Goal: Information Seeking & Learning: Learn about a topic

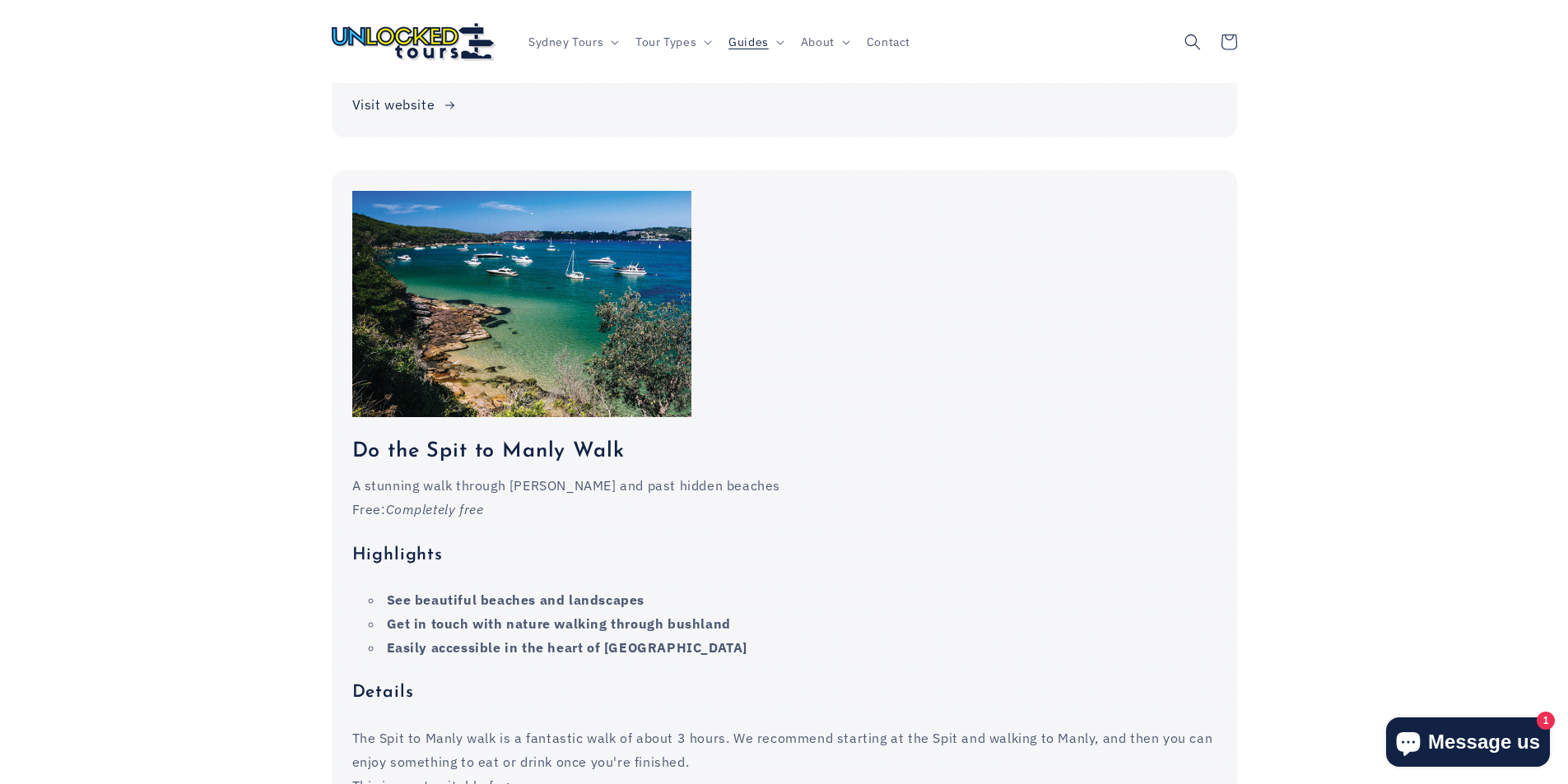
scroll to position [10775, 0]
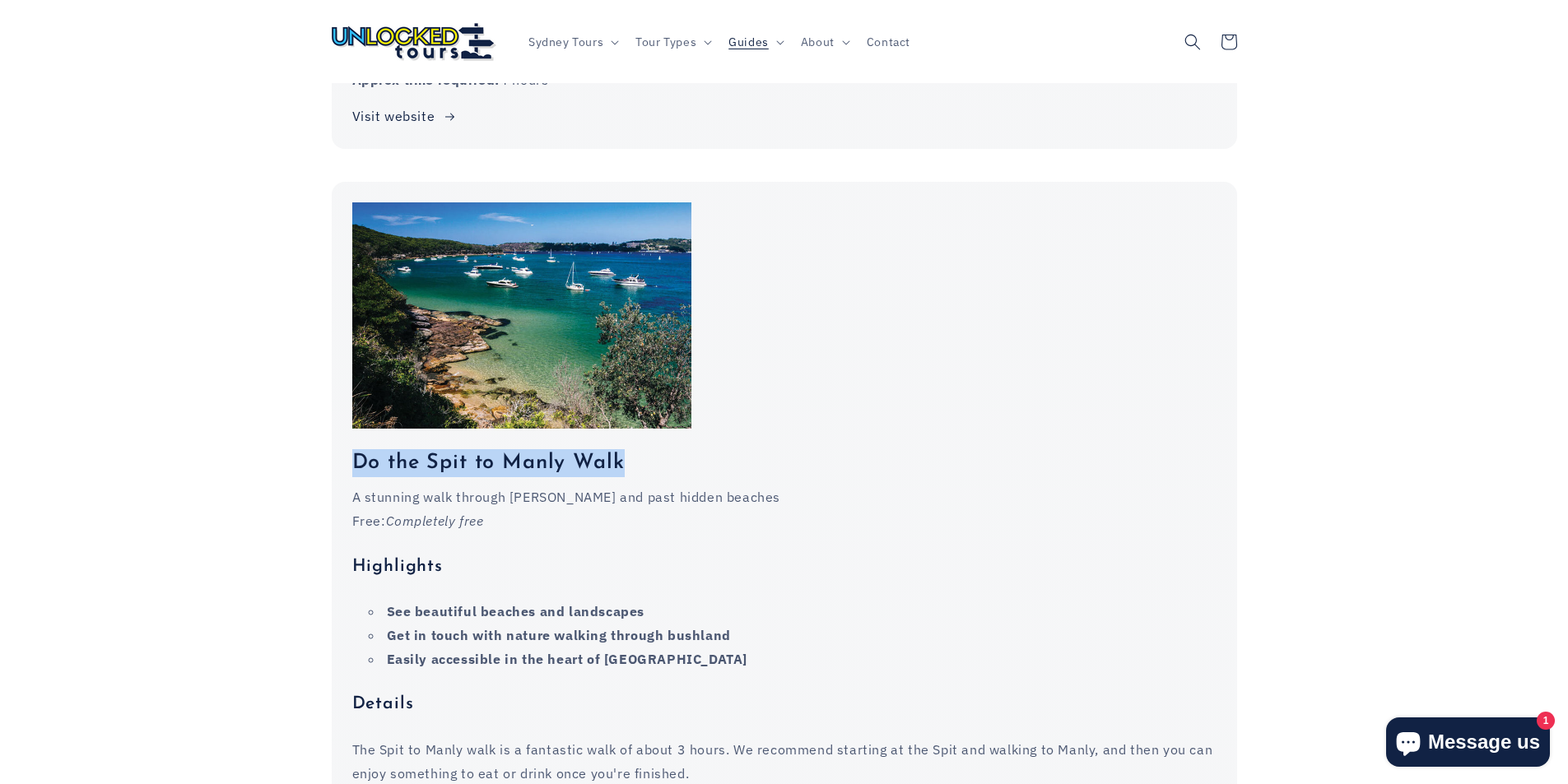
drag, startPoint x: 645, startPoint y: 428, endPoint x: 314, endPoint y: 423, distance: 331.0
drag, startPoint x: 923, startPoint y: 438, endPoint x: 676, endPoint y: 438, distance: 247.0
click at [922, 449] on h3 "Do the Spit to Manly Walk" at bounding box center [784, 464] width 864 height 28
click at [631, 449] on h3 "Do the Spit to Manly Walk" at bounding box center [784, 464] width 864 height 28
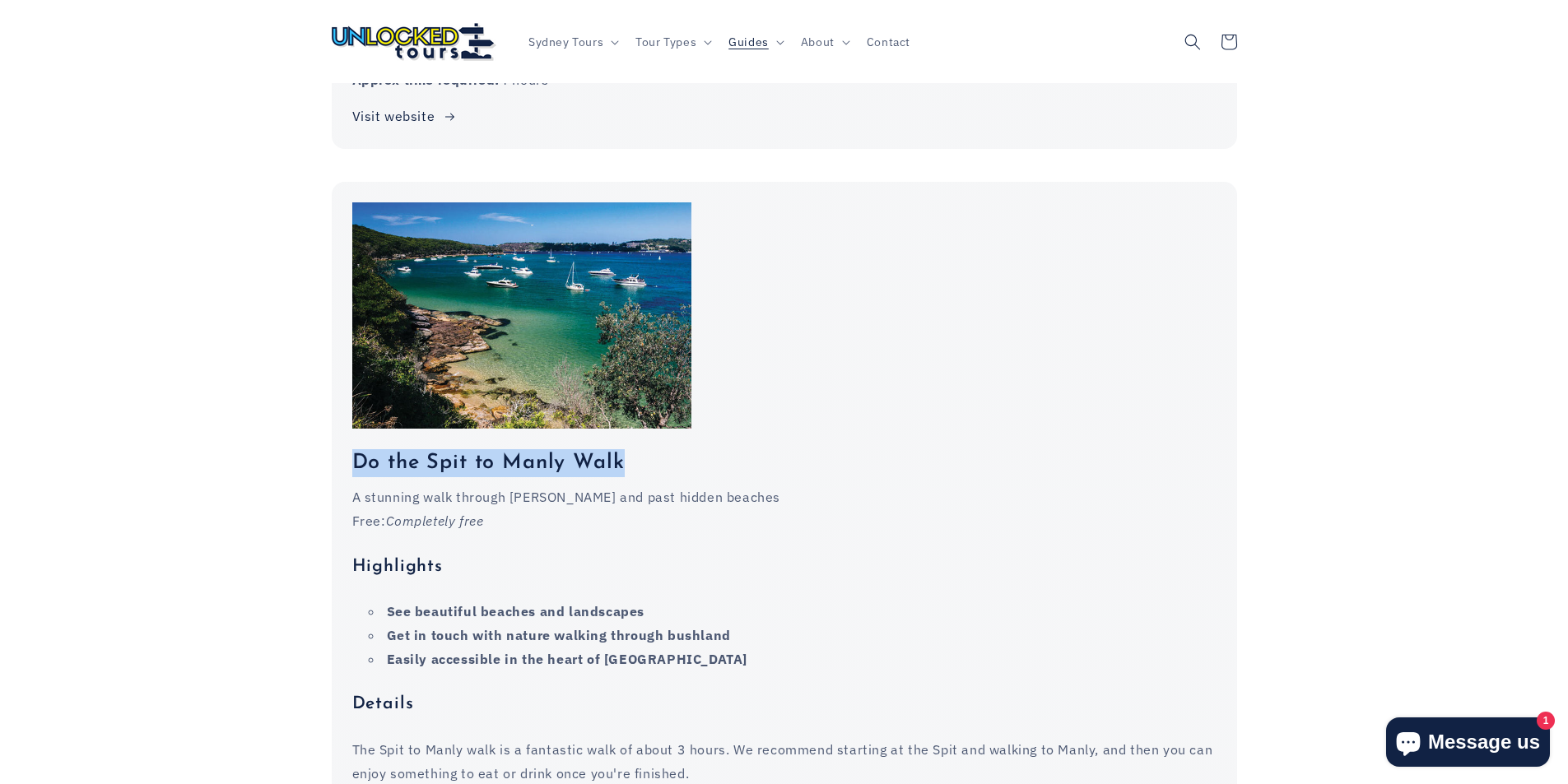
drag, startPoint x: 620, startPoint y: 431, endPoint x: 306, endPoint y: 427, distance: 314.0
click at [447, 449] on h3 "Do the Spit to Manly Walk" at bounding box center [784, 464] width 864 height 28
drag, startPoint x: 433, startPoint y: 438, endPoint x: 465, endPoint y: 439, distance: 32.0
click at [465, 449] on h3 "Do the Spit to Manly Walk" at bounding box center [784, 464] width 864 height 28
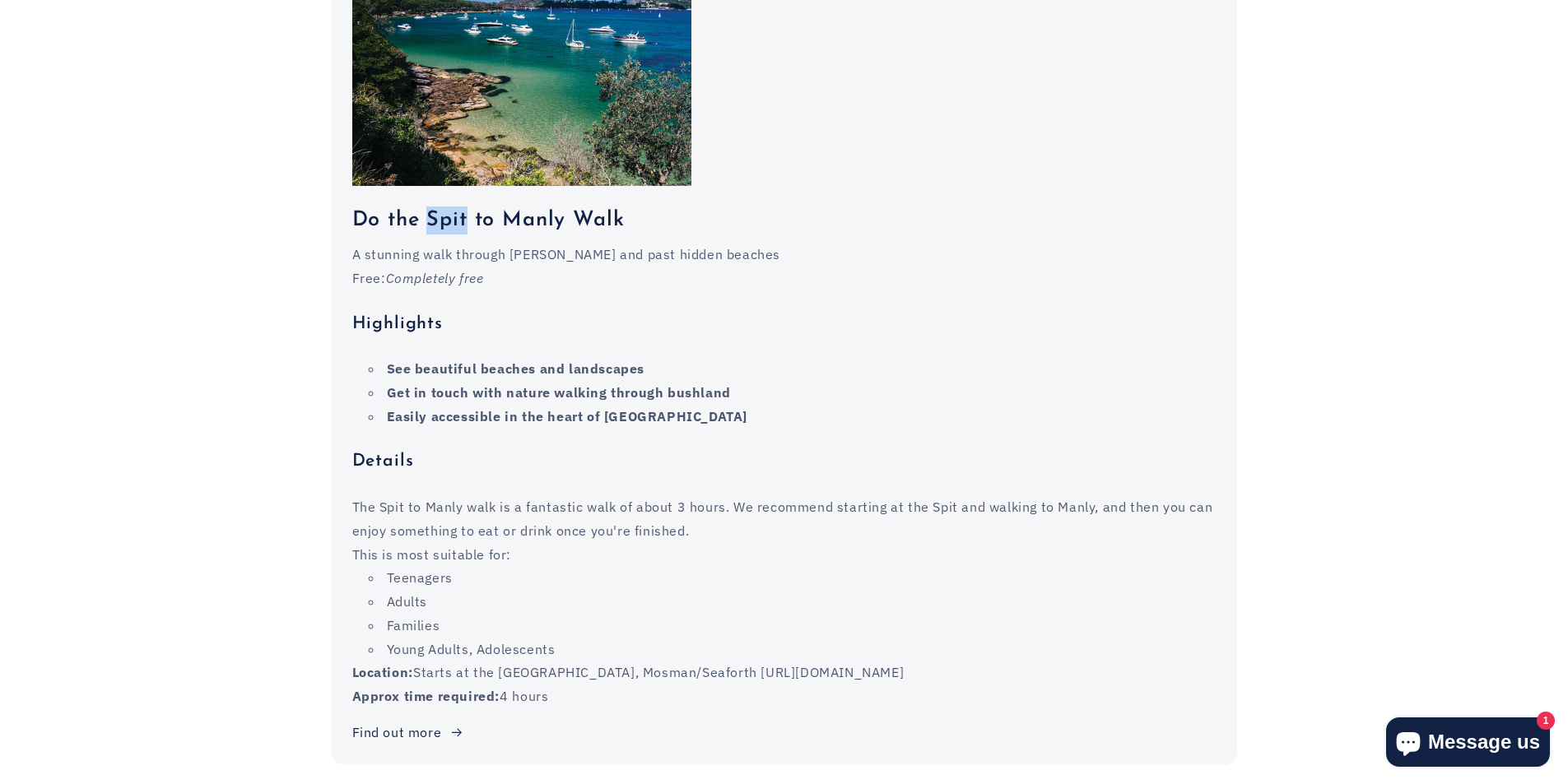
scroll to position [11023, 0]
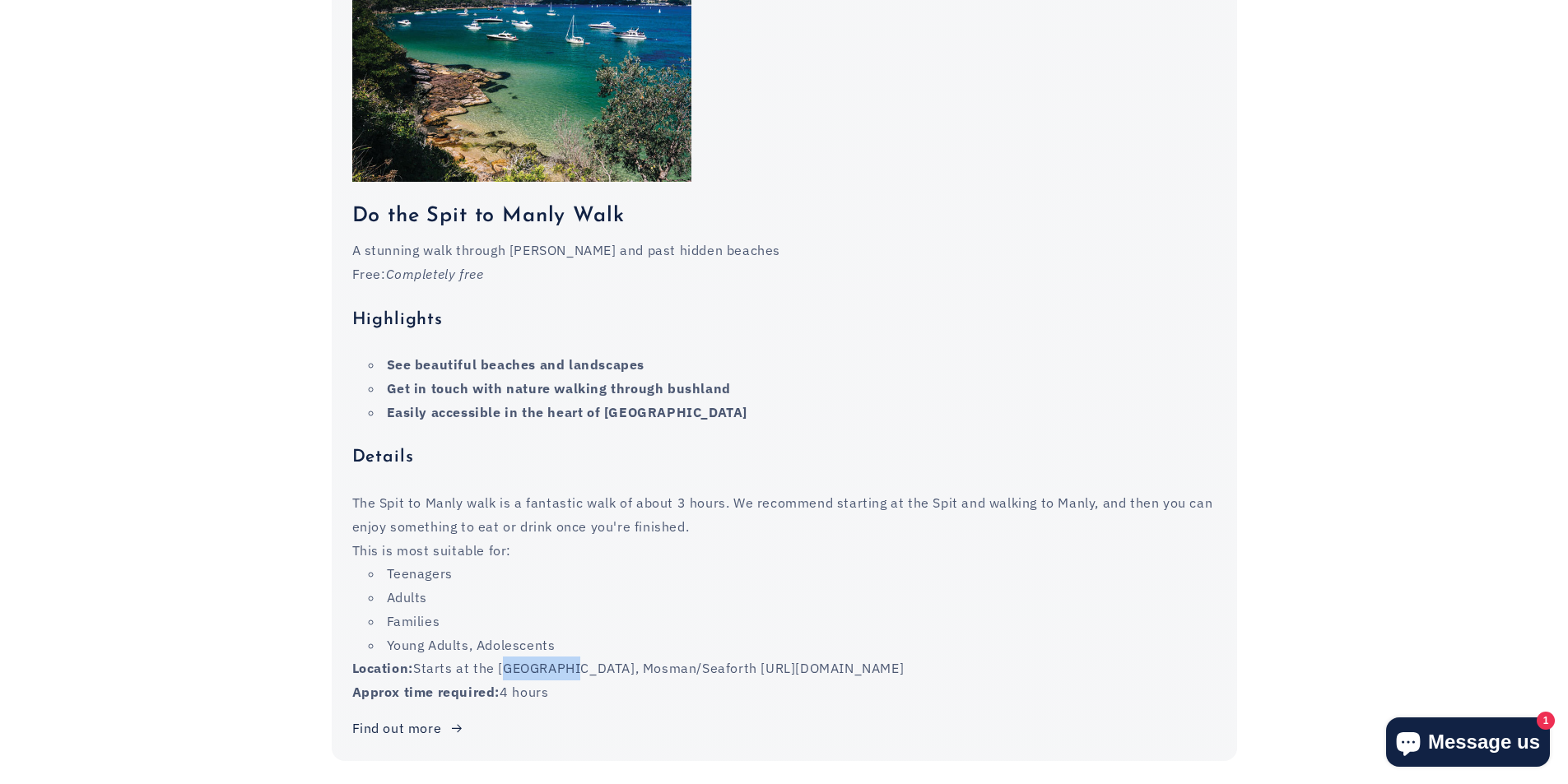
drag, startPoint x: 508, startPoint y: 635, endPoint x: 563, endPoint y: 637, distance: 55.0
click at [564, 657] on p "Location: Starts at the [GEOGRAPHIC_DATA], Mosman/Seaforth [URL][DOMAIN_NAME]" at bounding box center [784, 668] width 864 height 24
click at [559, 657] on p "Location: Starts at the [GEOGRAPHIC_DATA], Mosman/Seaforth [URL][DOMAIN_NAME]" at bounding box center [784, 668] width 864 height 24
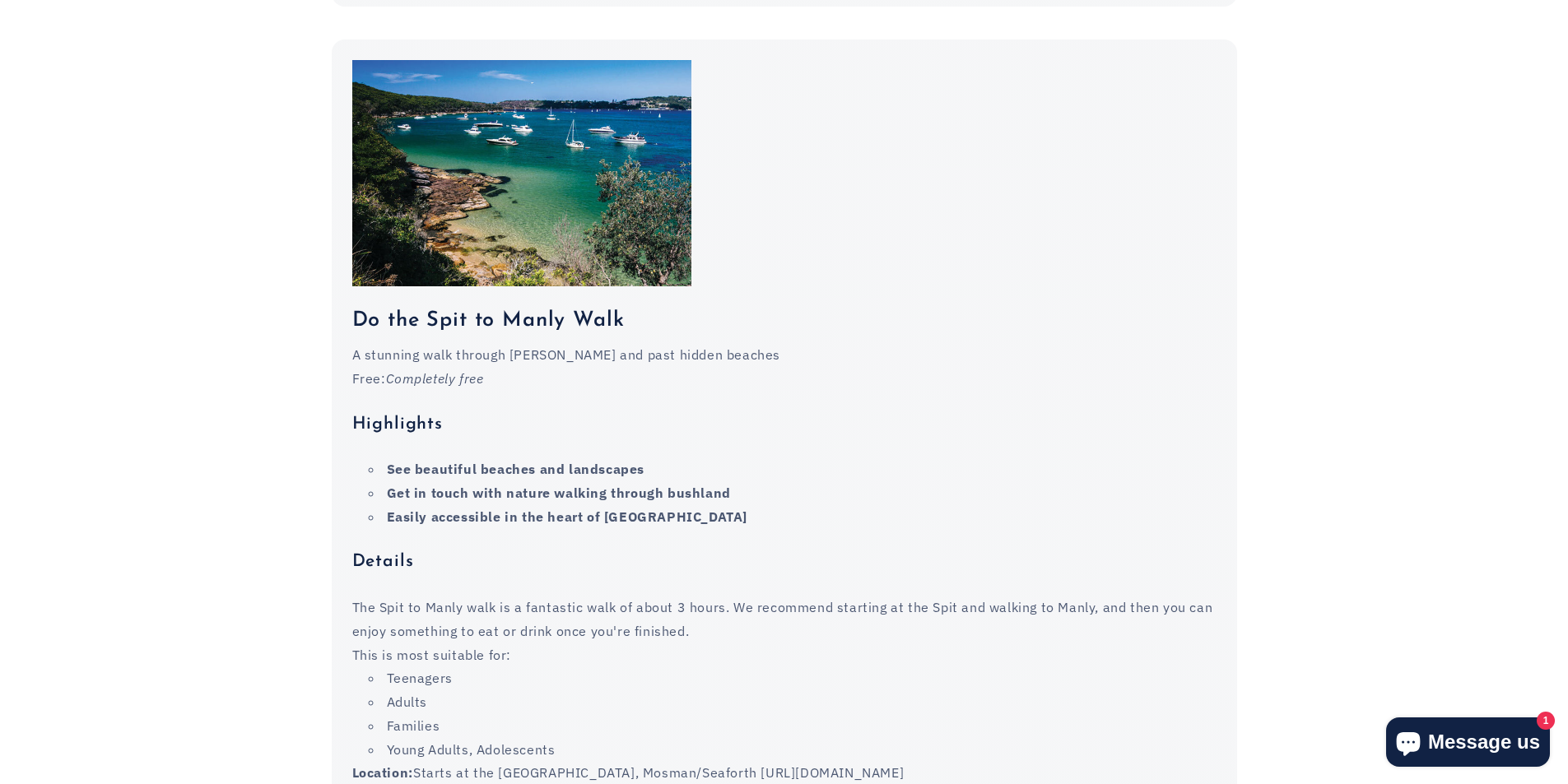
scroll to position [10940, 0]
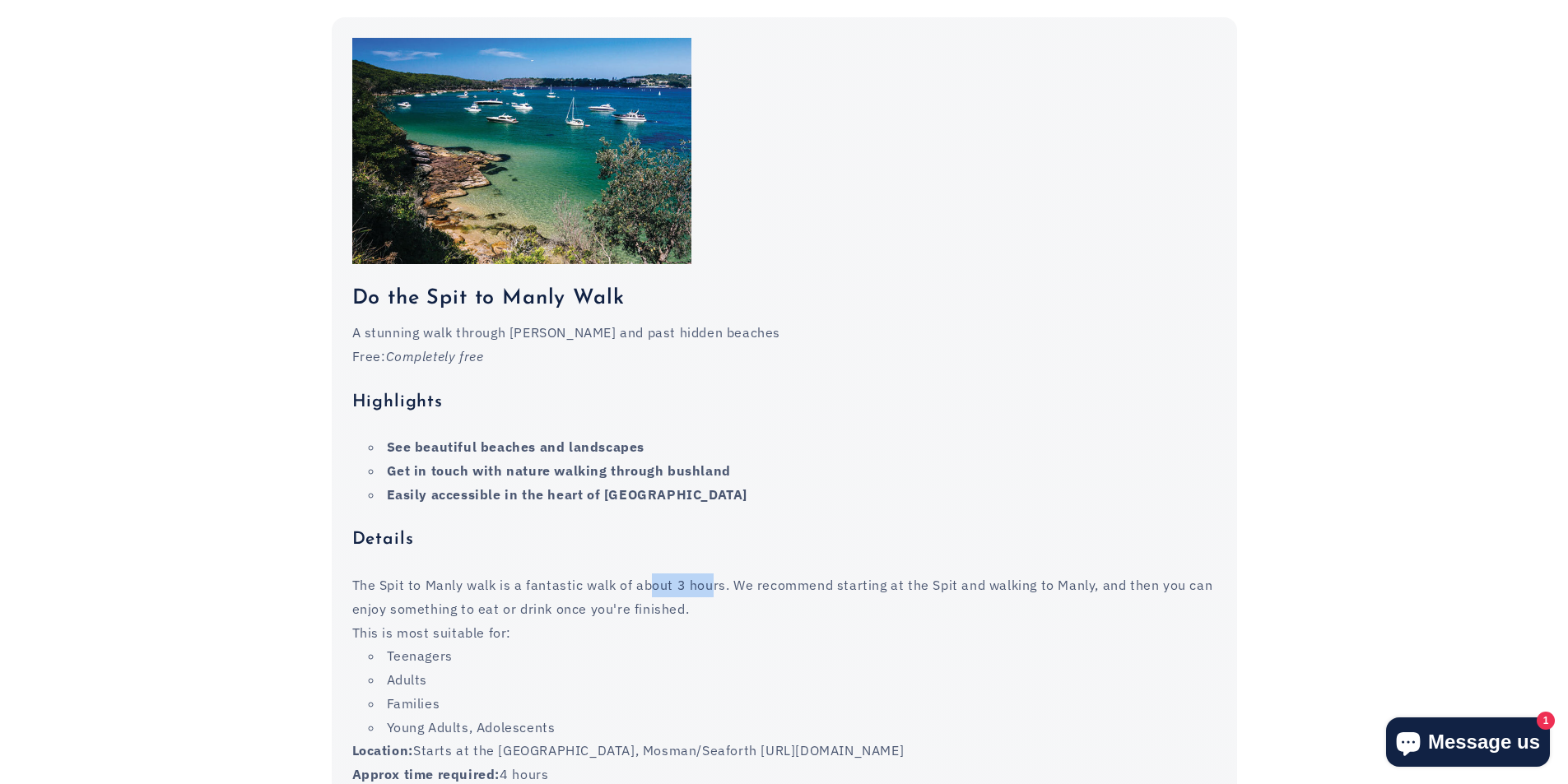
drag, startPoint x: 650, startPoint y: 553, endPoint x: 709, endPoint y: 548, distance: 59.2
click at [709, 573] on p "The Spit to Manly walk is a fantastic walk of about 3 hours. We recommend start…" at bounding box center [784, 597] width 864 height 47
click at [734, 573] on p "The Spit to Manly walk is a fantastic walk of about 3 hours. We recommend start…" at bounding box center [784, 597] width 864 height 47
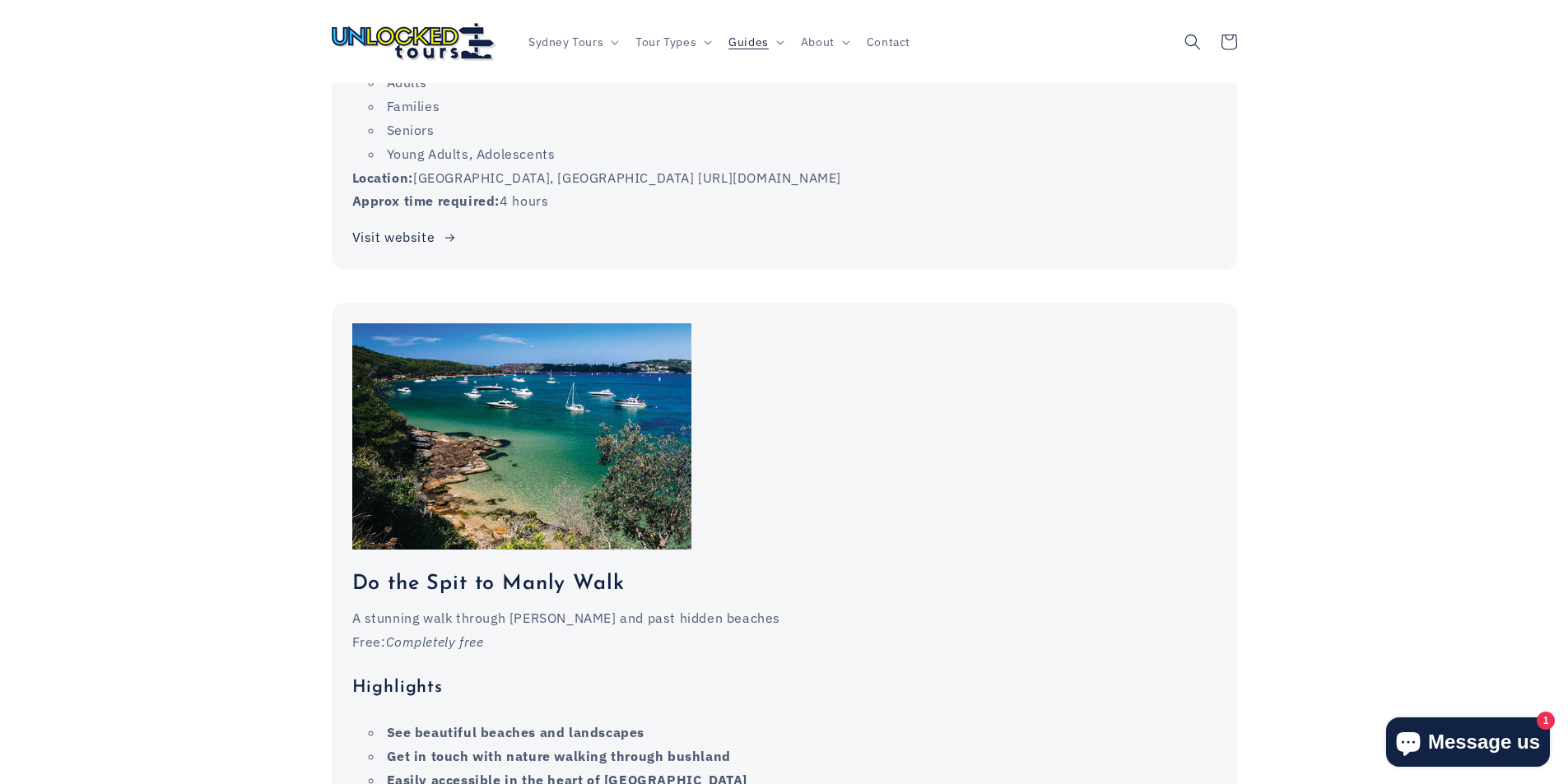
scroll to position [10337, 0]
